Goal: Task Accomplishment & Management: Manage account settings

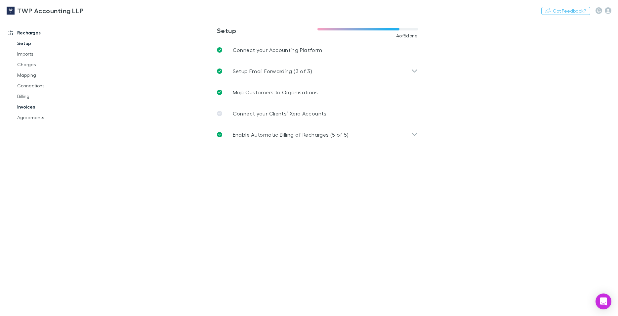
click at [24, 107] on link "Invoices" at bounding box center [50, 107] width 79 height 11
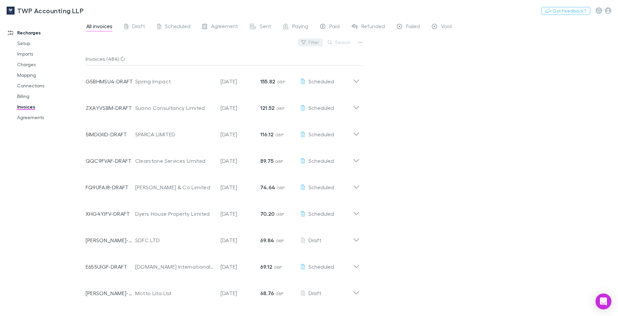
click at [312, 42] on button "Filter" at bounding box center [310, 42] width 25 height 8
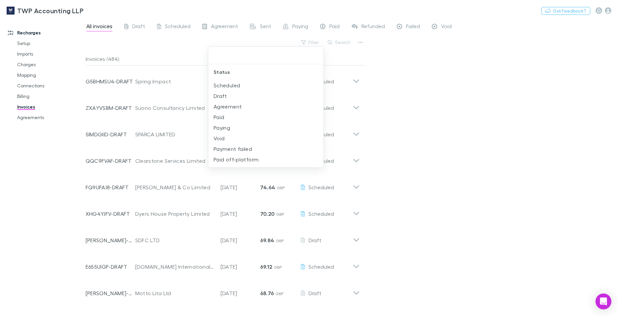
click at [361, 45] on div at bounding box center [309, 158] width 618 height 316
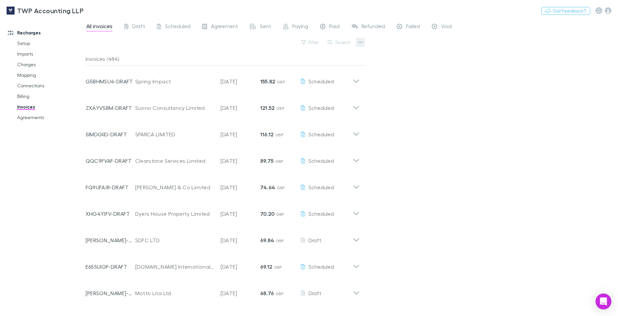
click at [360, 42] on icon "button" at bounding box center [360, 42] width 5 height 5
click at [303, 75] on p "Export line items" at bounding box center [320, 76] width 80 height 8
click at [456, 11] on div "TWP Accounting LLP Nothing Got Feedback?" at bounding box center [309, 10] width 618 height 21
drag, startPoint x: 24, startPoint y: 120, endPoint x: 7, endPoint y: 93, distance: 32.1
click at [24, 120] on link "Agreements" at bounding box center [50, 117] width 79 height 11
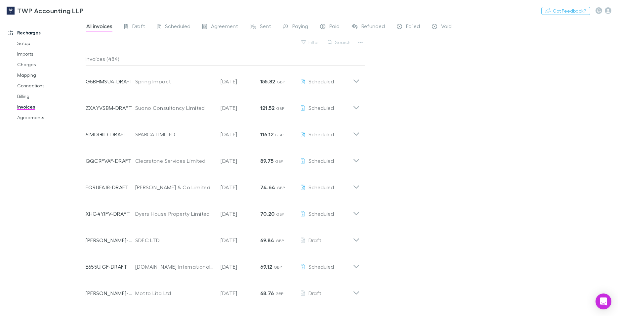
click at [41, 138] on div "Recharges Setup Imports Charges Mapping Connections Billing Invoices Agreements" at bounding box center [45, 166] width 91 height 290
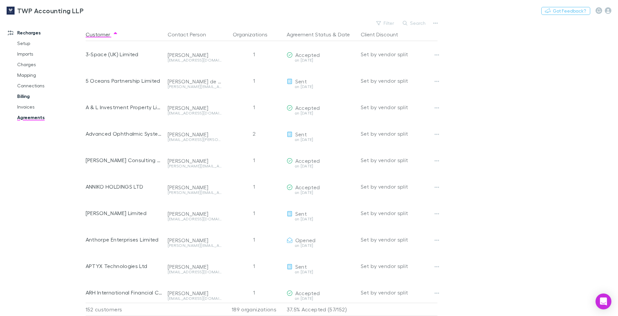
click at [17, 96] on link "Billing" at bounding box center [50, 96] width 79 height 11
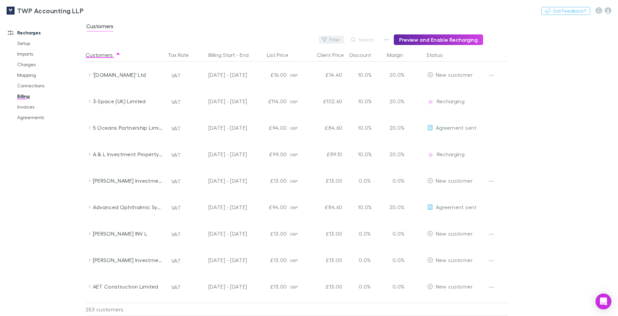
click at [337, 40] on button "Filter" at bounding box center [331, 40] width 25 height 8
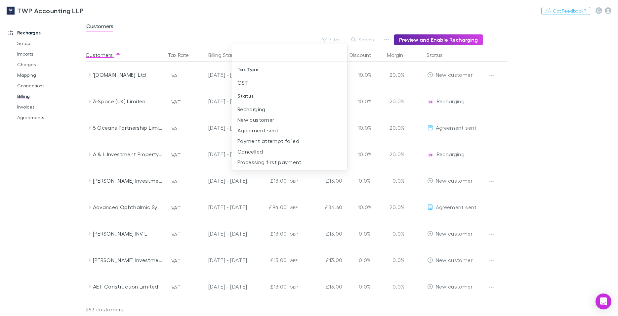
click at [551, 103] on div at bounding box center [309, 158] width 618 height 316
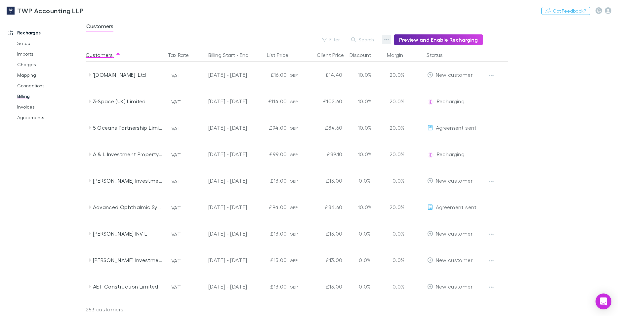
click at [386, 38] on button "button" at bounding box center [386, 39] width 9 height 9
click at [554, 74] on div at bounding box center [309, 158] width 618 height 316
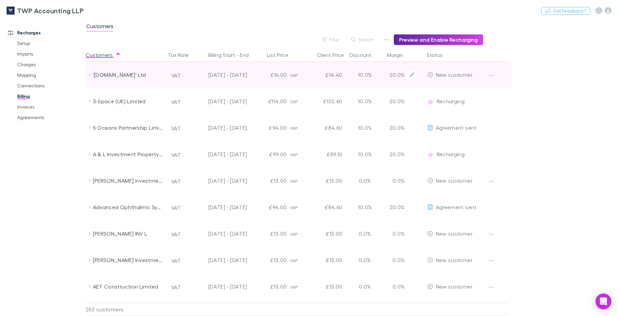
click at [148, 77] on div "'[DOMAIN_NAME]' Ltd" at bounding box center [128, 75] width 70 height 26
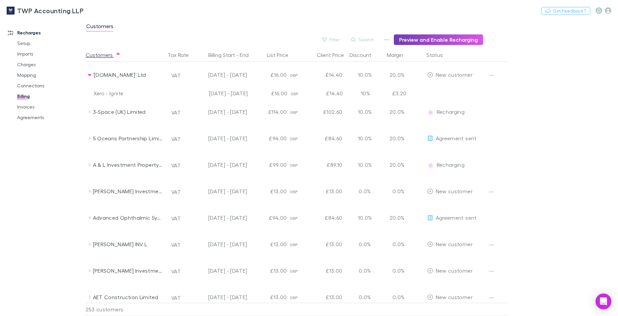
click at [442, 40] on button "Preview and Enable Recharging" at bounding box center [438, 39] width 89 height 11
click at [389, 41] on icon "button" at bounding box center [386, 39] width 5 height 5
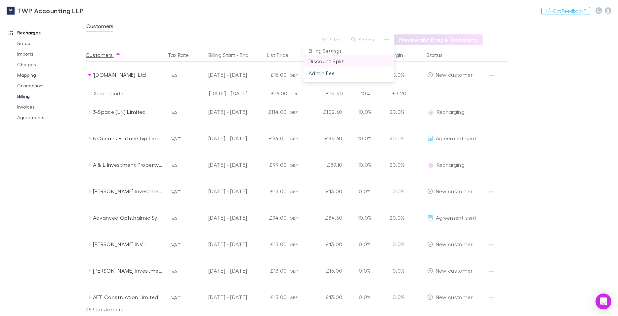
click at [347, 62] on p "Discount Split" at bounding box center [349, 61] width 80 height 8
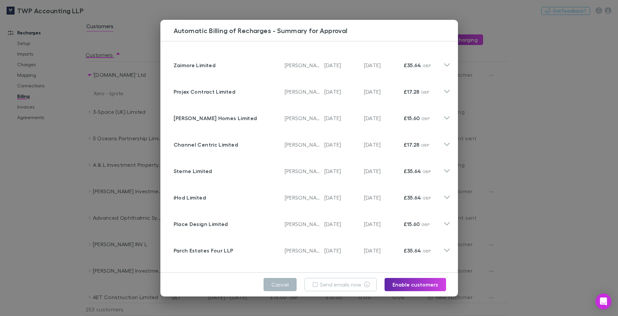
click at [283, 284] on button "Cancel" at bounding box center [280, 284] width 33 height 13
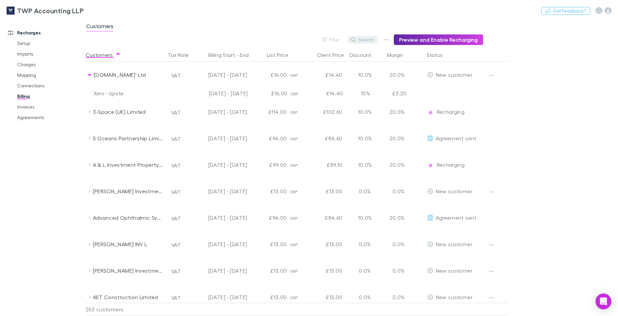
click at [373, 41] on button "Search" at bounding box center [363, 40] width 30 height 8
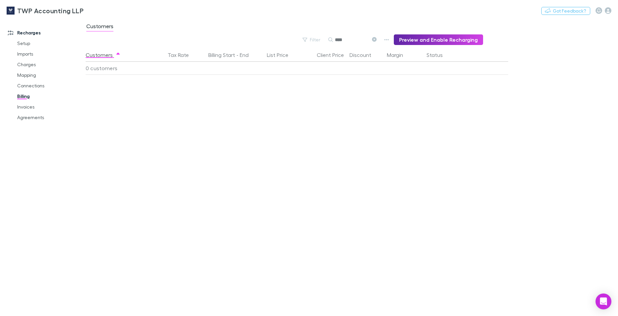
type input "****"
click at [235, 53] on button "Billing Start - End" at bounding box center [232, 54] width 48 height 13
click at [376, 41] on icon at bounding box center [374, 39] width 5 height 5
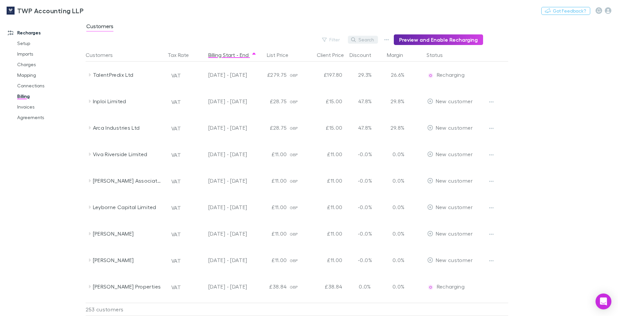
click at [377, 41] on button "Search" at bounding box center [363, 40] width 30 height 8
click at [23, 106] on link "Invoices" at bounding box center [50, 107] width 79 height 11
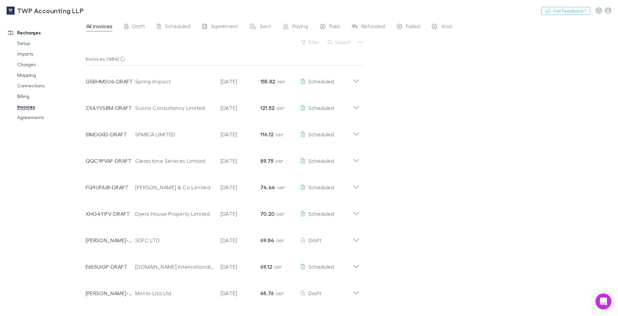
click at [207, 45] on div "Filter Search" at bounding box center [226, 45] width 280 height 15
click at [359, 42] on icon "button" at bounding box center [360, 42] width 5 height 5
click at [305, 64] on p "Export invoices" at bounding box center [320, 64] width 80 height 8
click at [339, 41] on button "Search" at bounding box center [340, 42] width 30 height 8
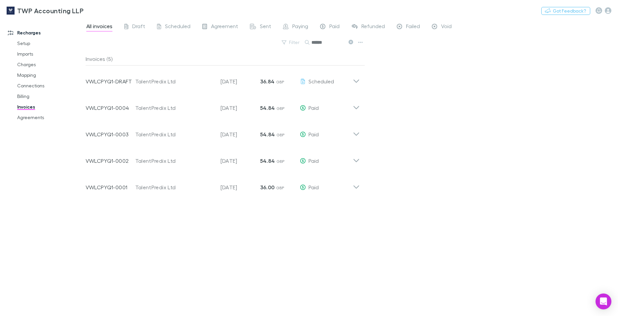
type input "******"
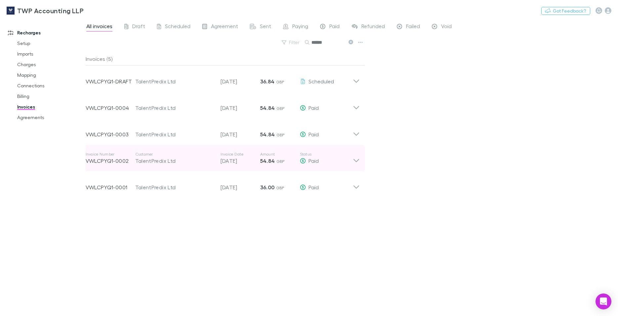
click at [170, 163] on div "TalentPredix Ltd" at bounding box center [174, 161] width 79 height 8
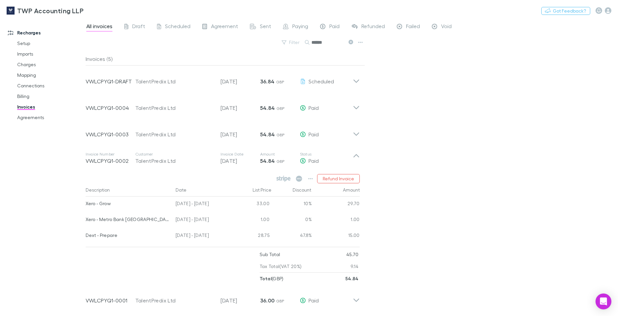
click at [393, 206] on div "All invoices Draft Scheduled Agreement Sent Paying Paid Refunded Failed Void Fi…" at bounding box center [352, 167] width 533 height 297
